Goal: Download file/media

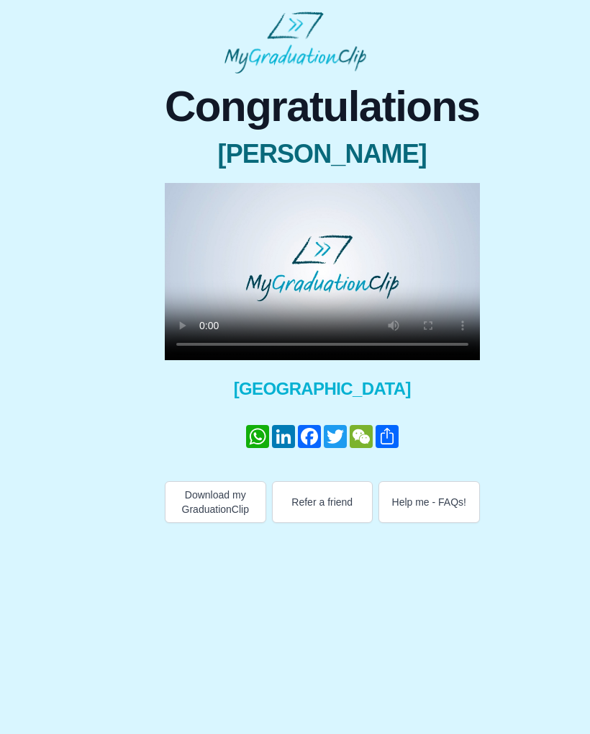
click at [318, 270] on video at bounding box center [322, 271] width 315 height 177
click at [462, 338] on video at bounding box center [322, 271] width 315 height 177
click at [464, 338] on video at bounding box center [322, 271] width 315 height 177
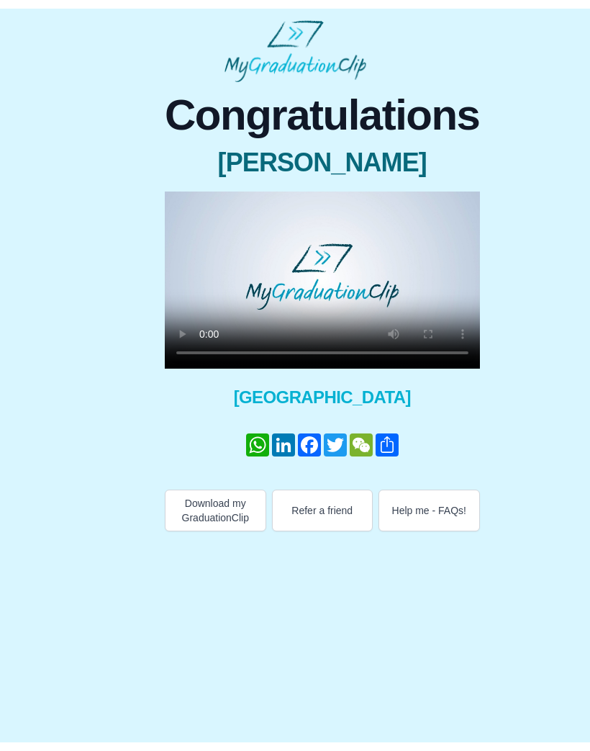
scroll to position [-17, 0]
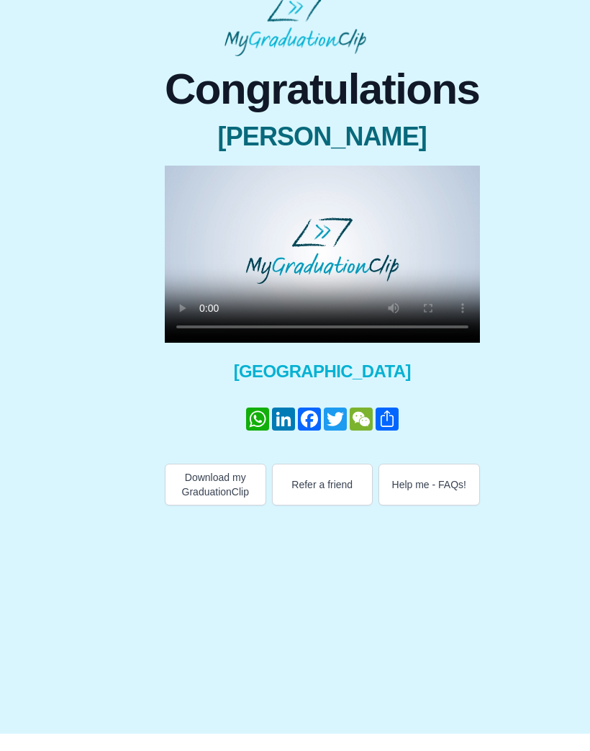
click at [182, 197] on video at bounding box center [322, 271] width 315 height 177
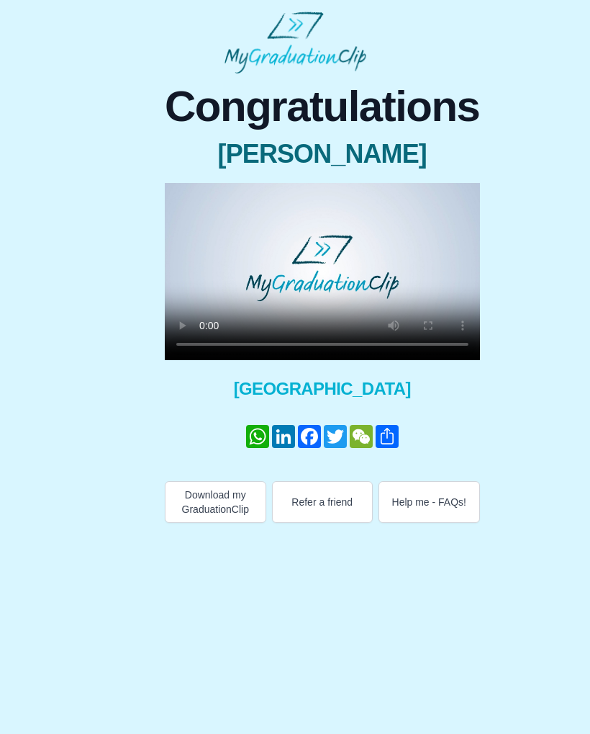
scroll to position [0, 0]
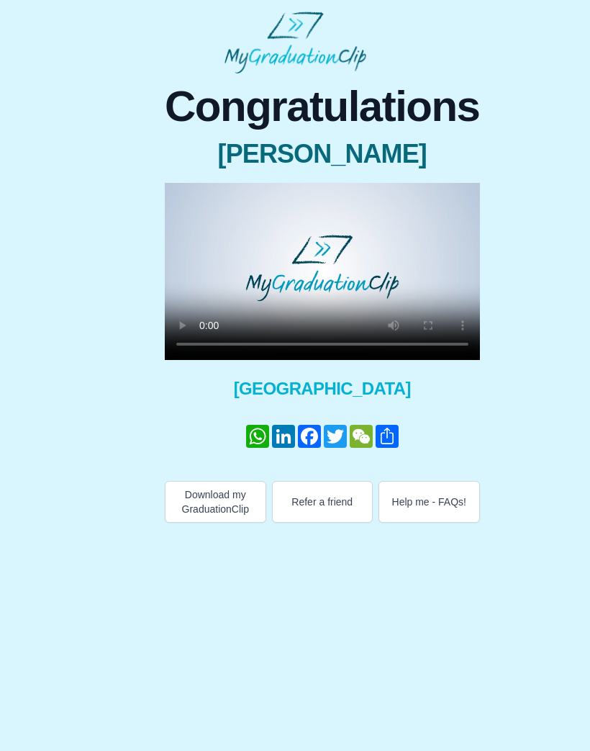
click at [173, 188] on video at bounding box center [322, 271] width 315 height 177
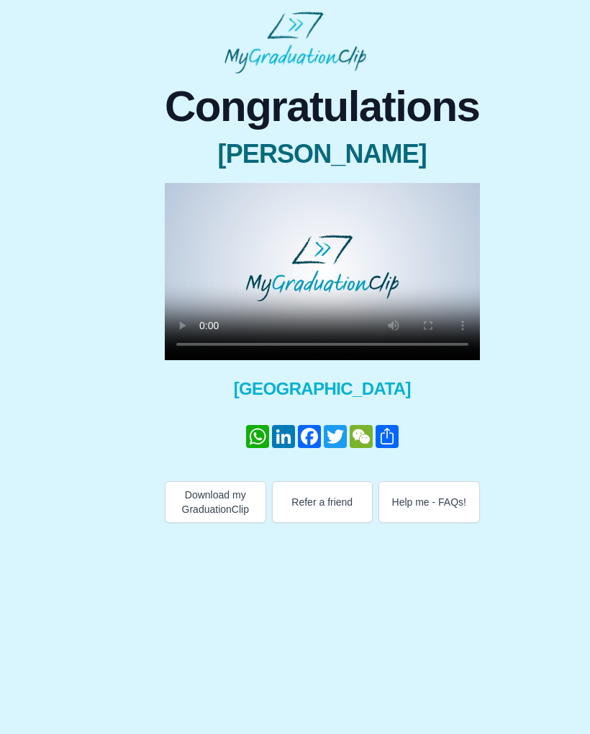
click at [232, 501] on button "Download my GraduationClip" at bounding box center [216, 502] width 102 height 42
click at [230, 495] on button "Download my GraduationClip" at bounding box center [216, 502] width 102 height 42
